Goal: Task Accomplishment & Management: Use online tool/utility

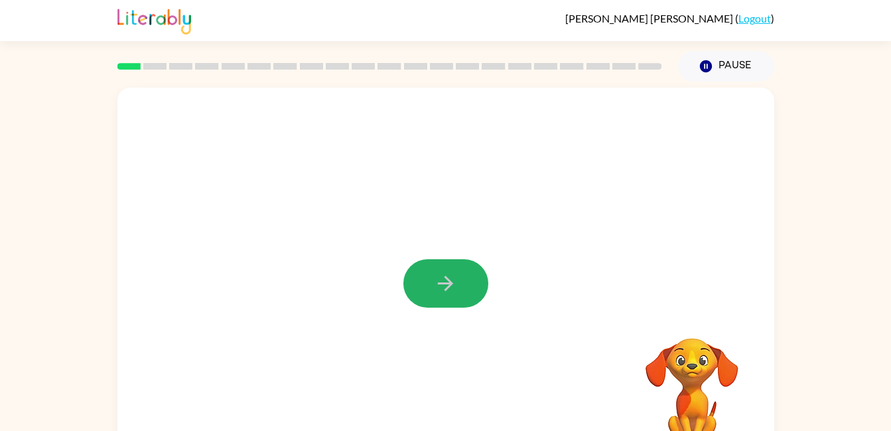
click at [412, 289] on button "button" at bounding box center [446, 284] width 85 height 48
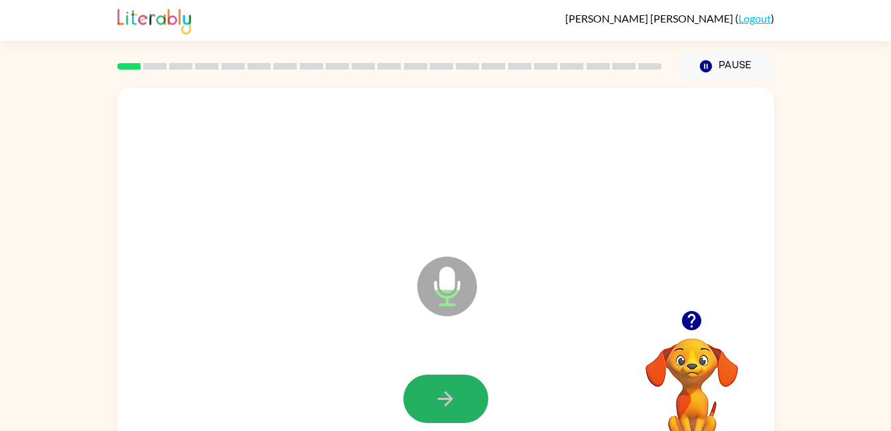
click at [433, 392] on button "button" at bounding box center [446, 399] width 85 height 48
click at [440, 386] on button "button" at bounding box center [446, 399] width 85 height 48
click at [437, 393] on icon "button" at bounding box center [445, 399] width 23 height 23
drag, startPoint x: 437, startPoint y: 393, endPoint x: 420, endPoint y: 394, distance: 16.6
click at [420, 394] on button "button" at bounding box center [446, 399] width 85 height 48
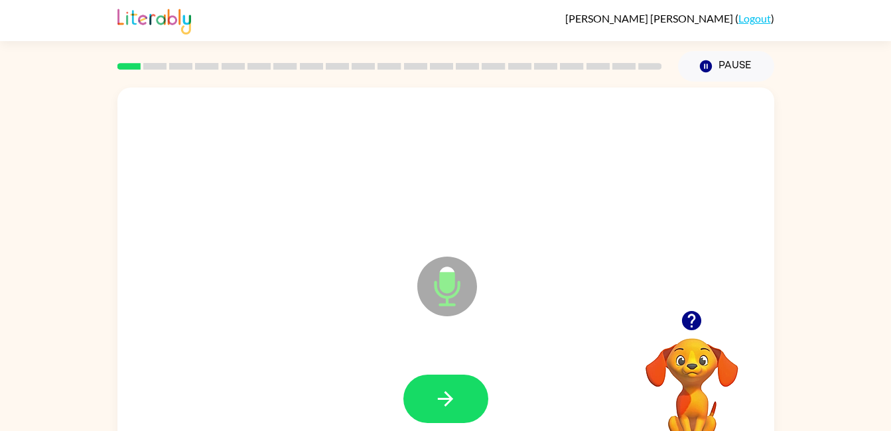
click at [471, 386] on button "button" at bounding box center [446, 399] width 85 height 48
click at [442, 396] on icon "button" at bounding box center [445, 399] width 23 height 23
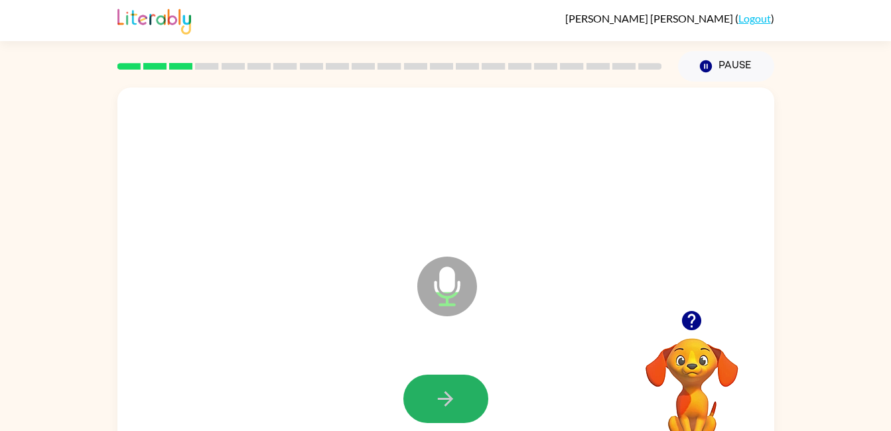
click at [444, 392] on icon "button" at bounding box center [445, 399] width 23 height 23
click at [448, 400] on icon "button" at bounding box center [445, 399] width 15 height 15
click at [458, 393] on button "button" at bounding box center [446, 399] width 85 height 48
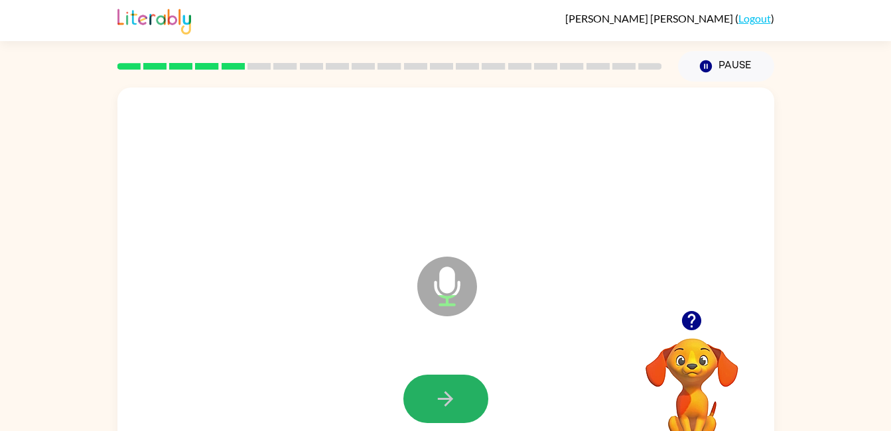
click at [465, 390] on button "button" at bounding box center [446, 399] width 85 height 48
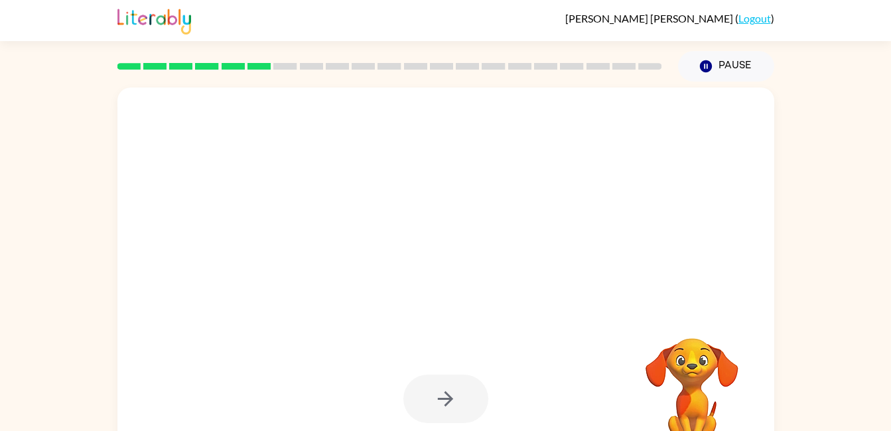
click at [465, 390] on div at bounding box center [446, 399] width 85 height 48
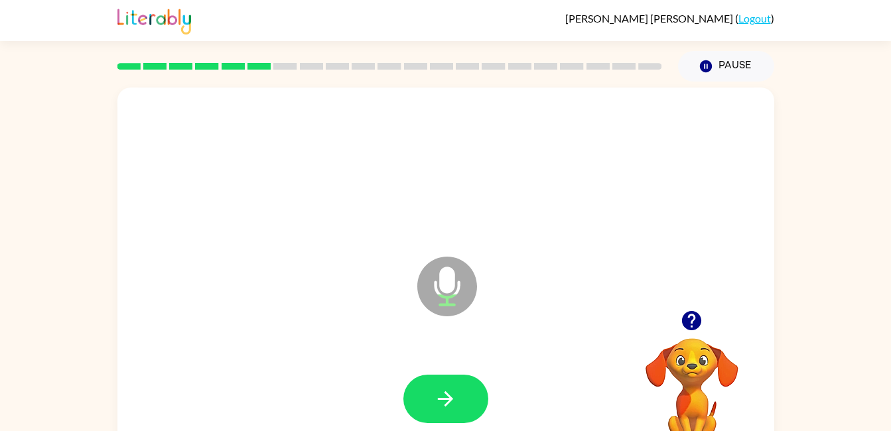
click at [447, 395] on icon "button" at bounding box center [445, 399] width 15 height 15
click at [446, 398] on icon "button" at bounding box center [445, 399] width 23 height 23
click at [456, 398] on icon "button" at bounding box center [445, 399] width 23 height 23
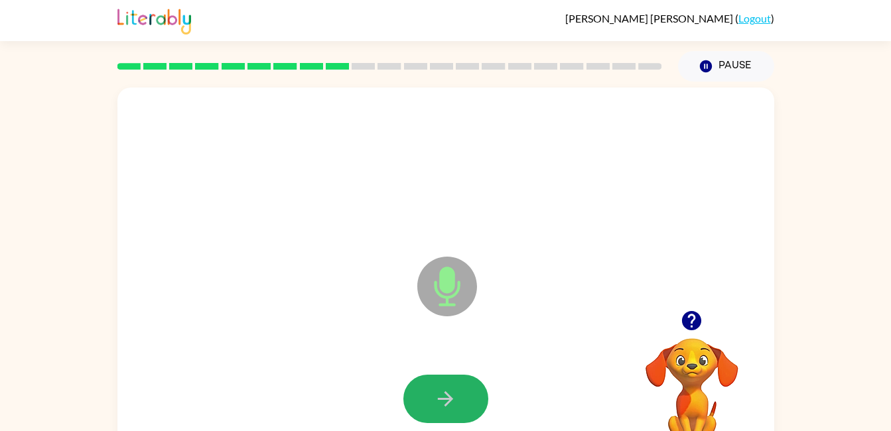
click at [460, 399] on button "button" at bounding box center [446, 399] width 85 height 48
click at [448, 394] on icon "button" at bounding box center [445, 399] width 23 height 23
click at [469, 391] on button "button" at bounding box center [446, 399] width 85 height 48
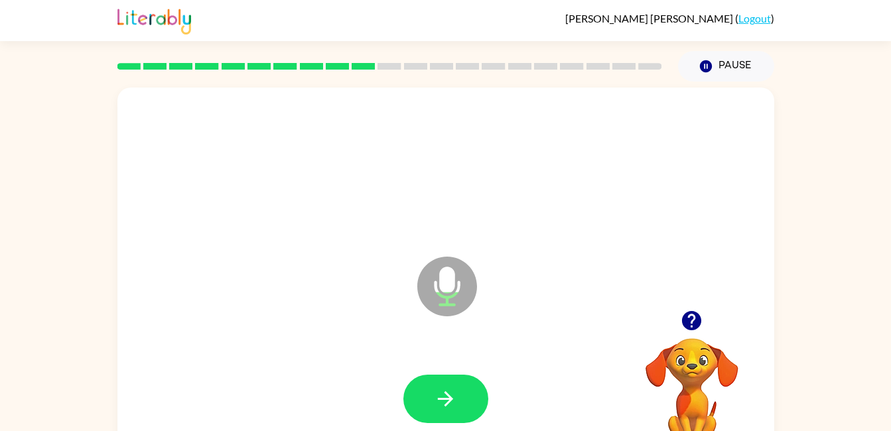
click at [446, 409] on icon "button" at bounding box center [445, 399] width 23 height 23
click at [454, 402] on icon "button" at bounding box center [445, 399] width 23 height 23
click at [441, 403] on icon "button" at bounding box center [445, 399] width 23 height 23
click at [455, 413] on button "button" at bounding box center [446, 399] width 85 height 48
click at [437, 400] on icon "button" at bounding box center [445, 399] width 23 height 23
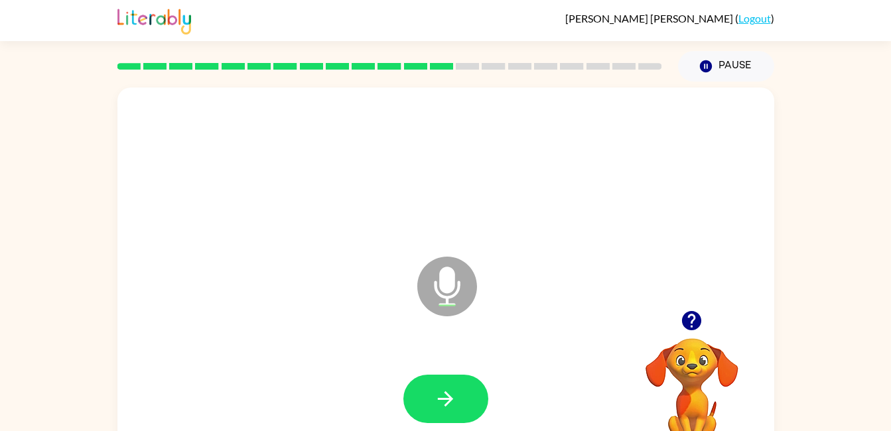
click at [445, 394] on icon "button" at bounding box center [445, 399] width 23 height 23
click at [448, 382] on button "button" at bounding box center [446, 399] width 85 height 48
click at [444, 400] on icon "button" at bounding box center [445, 399] width 23 height 23
click at [455, 408] on icon "button" at bounding box center [445, 399] width 23 height 23
click at [445, 396] on icon "button" at bounding box center [445, 399] width 23 height 23
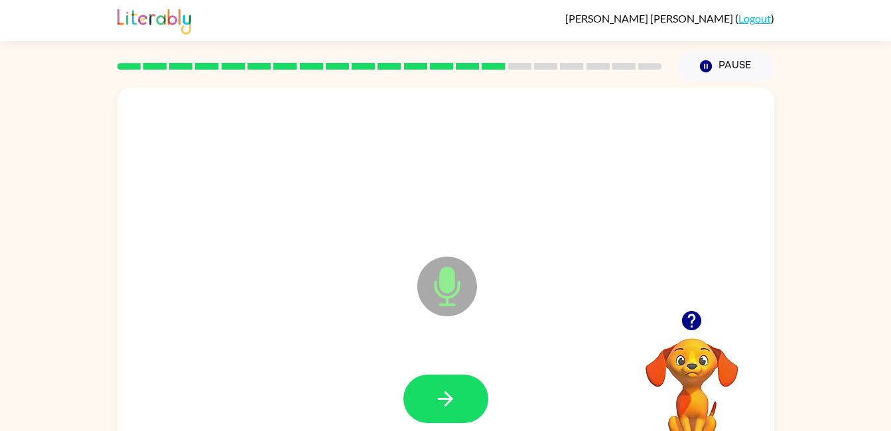
click at [449, 397] on icon "button" at bounding box center [445, 399] width 15 height 15
click at [435, 417] on button "button" at bounding box center [446, 399] width 85 height 48
click at [451, 411] on button "button" at bounding box center [446, 399] width 85 height 48
click at [453, 404] on icon "button" at bounding box center [445, 399] width 23 height 23
click at [466, 390] on button "button" at bounding box center [446, 399] width 85 height 48
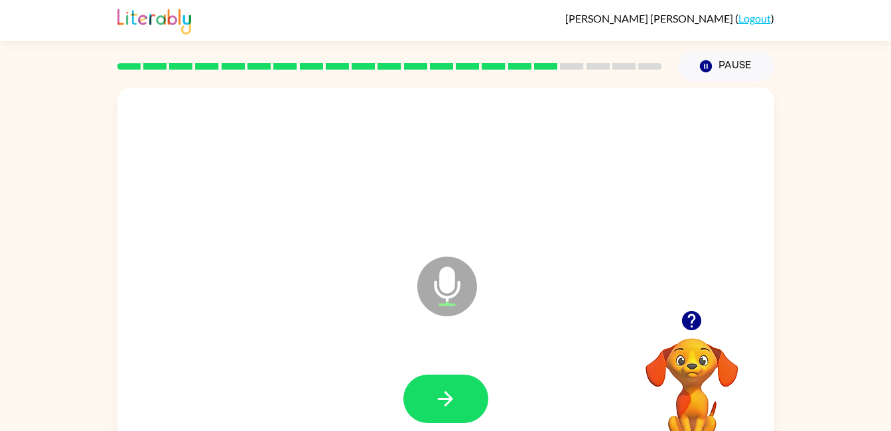
click at [467, 398] on button "button" at bounding box center [446, 399] width 85 height 48
click at [451, 386] on button "button" at bounding box center [446, 399] width 85 height 48
click at [458, 405] on button "button" at bounding box center [446, 399] width 85 height 48
click at [459, 402] on button "button" at bounding box center [446, 399] width 85 height 48
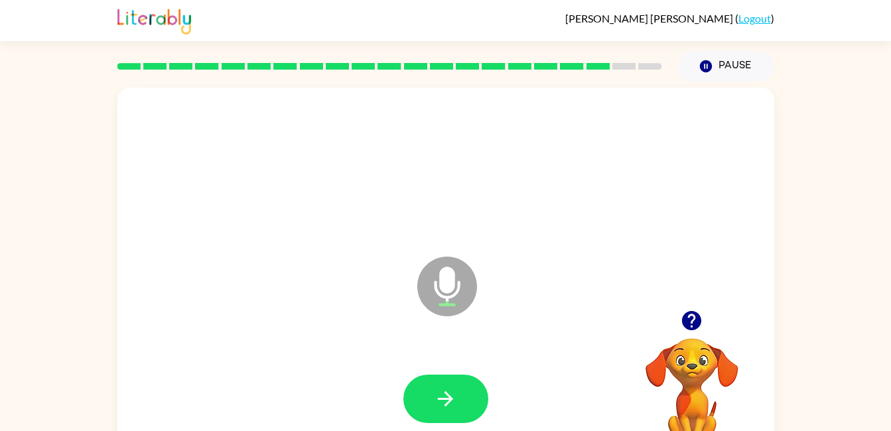
click at [469, 388] on button "button" at bounding box center [446, 399] width 85 height 48
click at [477, 404] on button "button" at bounding box center [446, 399] width 85 height 48
click at [455, 385] on button "button" at bounding box center [446, 399] width 85 height 48
